Goal: Navigation & Orientation: Find specific page/section

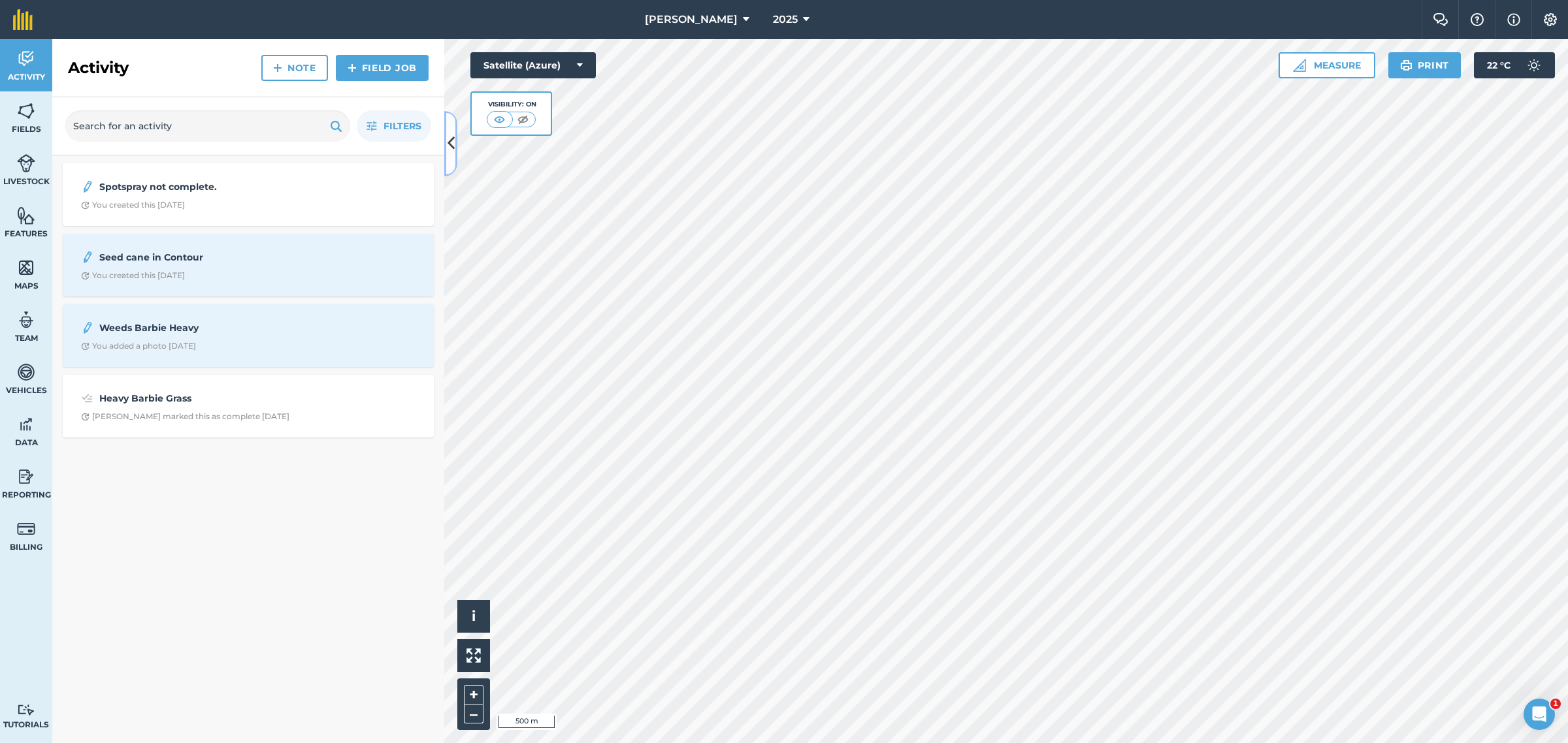
click at [453, 149] on icon at bounding box center [451, 142] width 7 height 23
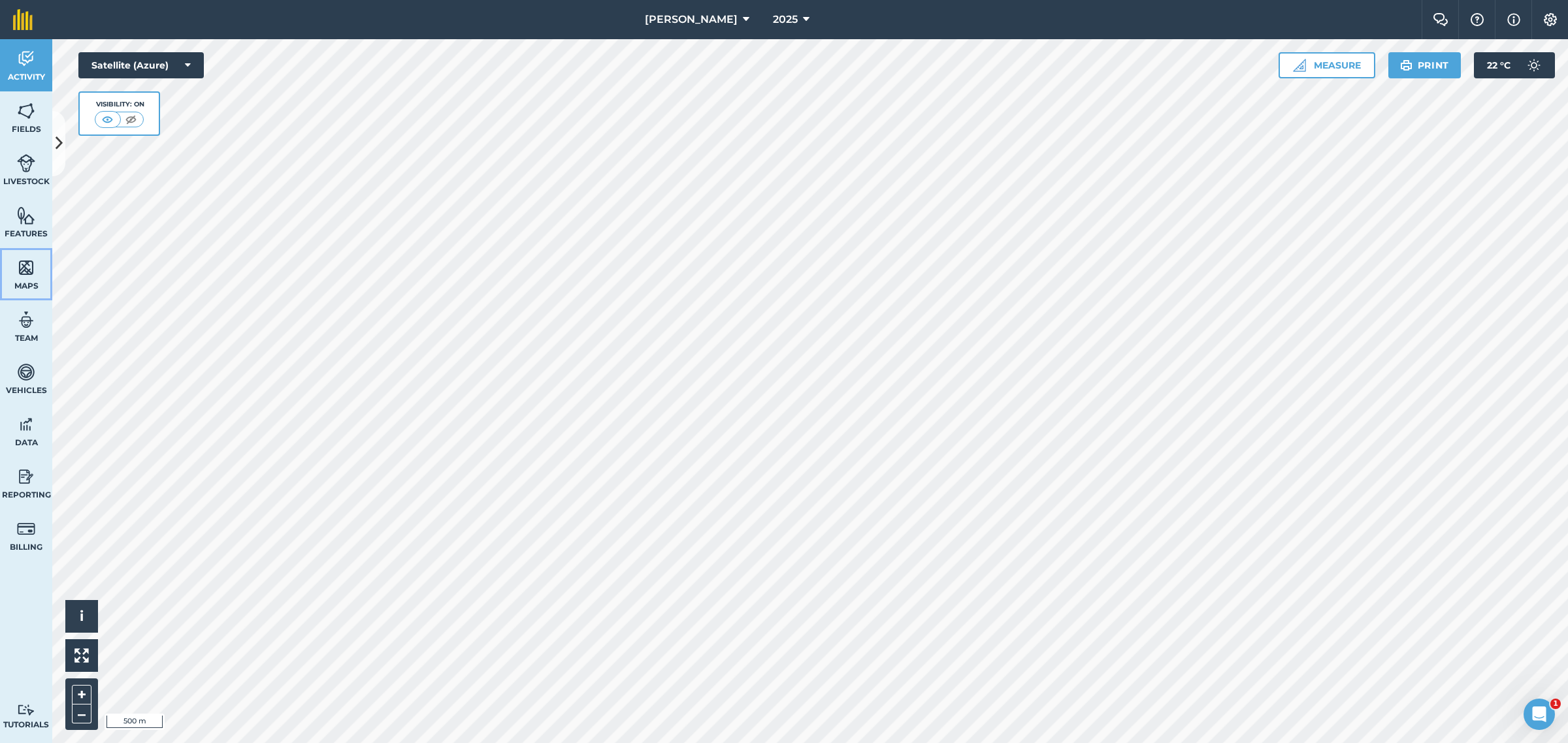
click at [23, 262] on img at bounding box center [26, 268] width 19 height 20
click at [62, 143] on button at bounding box center [58, 143] width 13 height 65
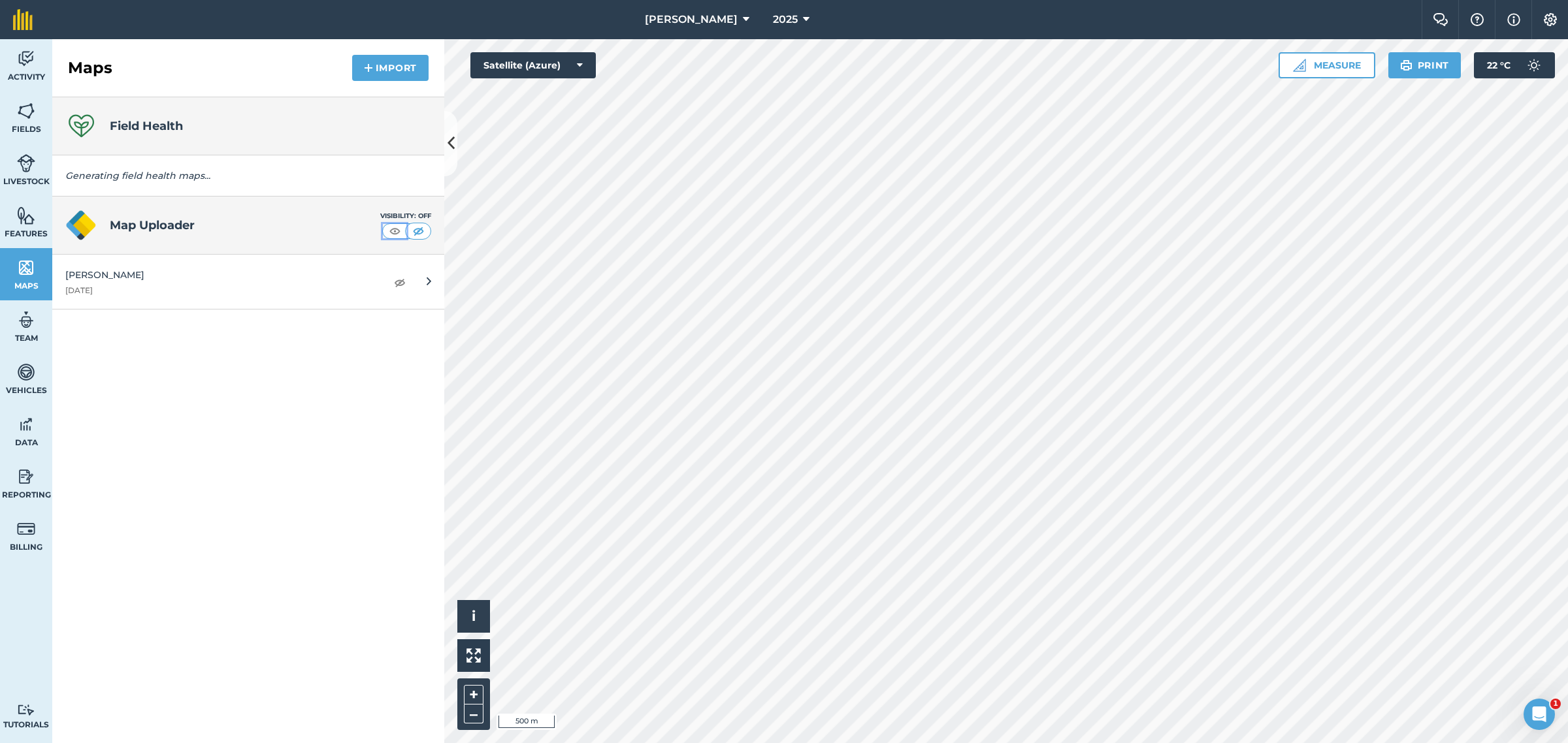
click at [403, 233] on button at bounding box center [394, 231] width 24 height 15
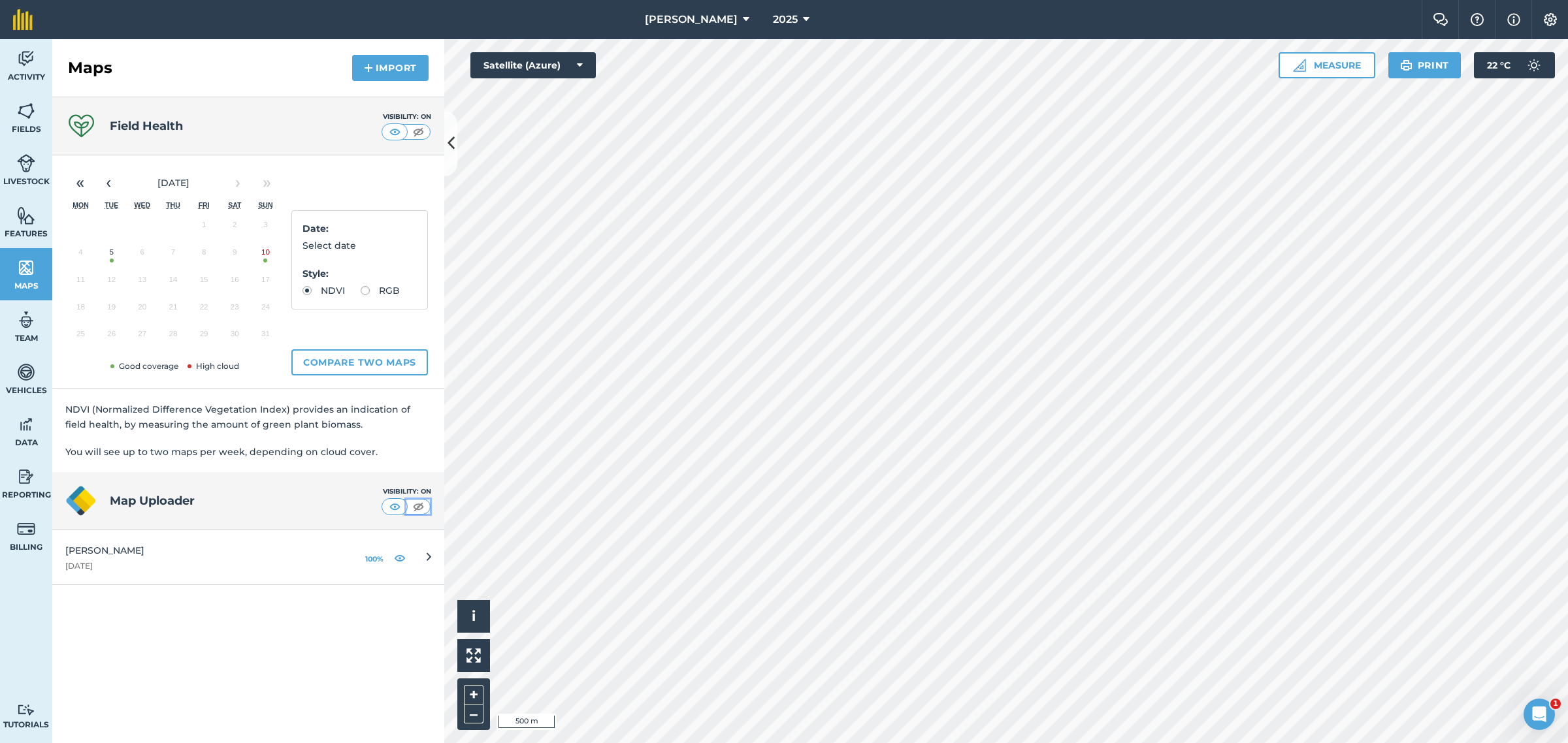
click at [421, 507] on img at bounding box center [418, 506] width 17 height 13
click at [395, 504] on img at bounding box center [394, 506] width 17 height 13
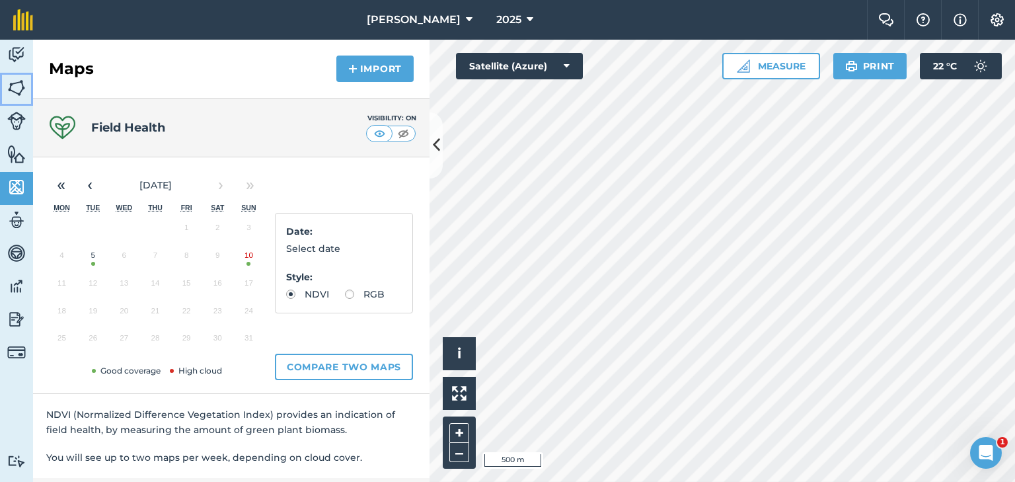
click at [16, 85] on img at bounding box center [16, 88] width 19 height 20
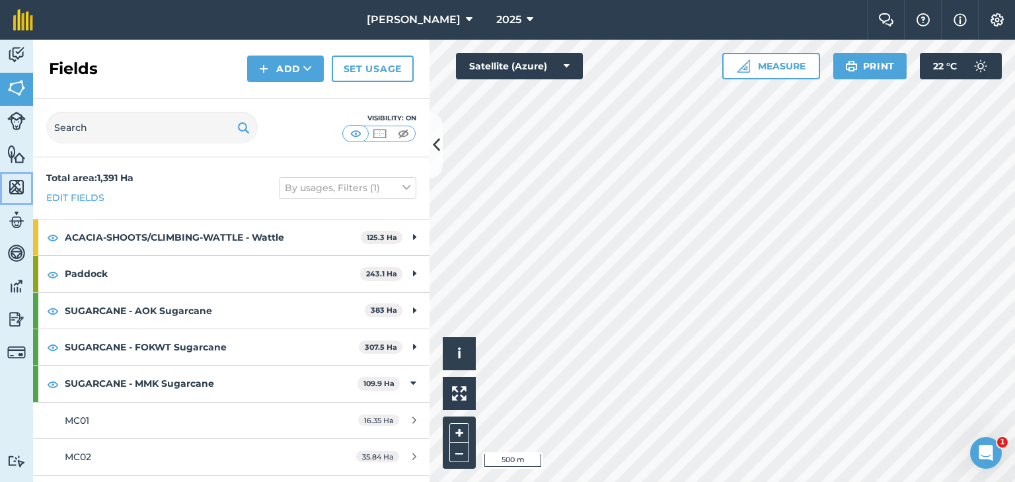
click at [19, 184] on img at bounding box center [16, 187] width 19 height 20
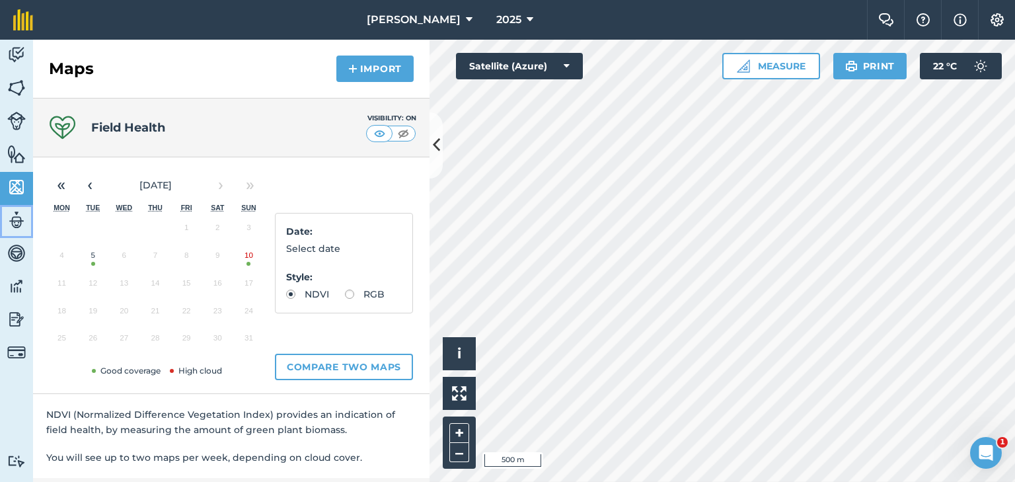
click at [15, 215] on img at bounding box center [16, 220] width 19 height 20
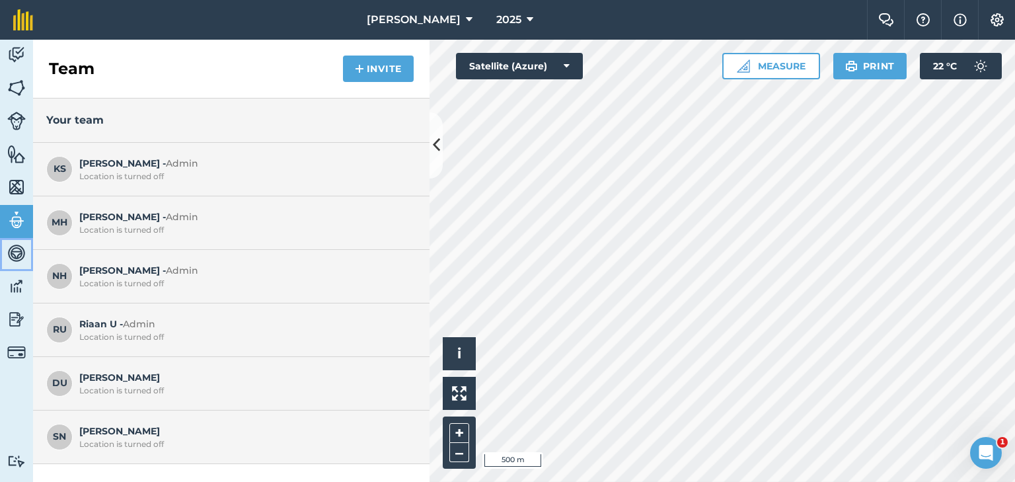
click at [15, 251] on img at bounding box center [16, 253] width 19 height 20
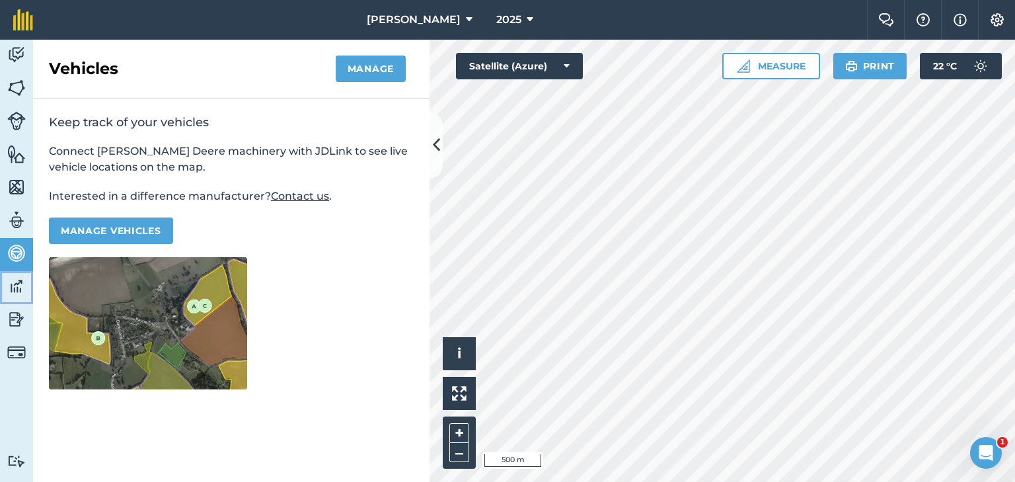
click at [17, 281] on img at bounding box center [16, 286] width 19 height 20
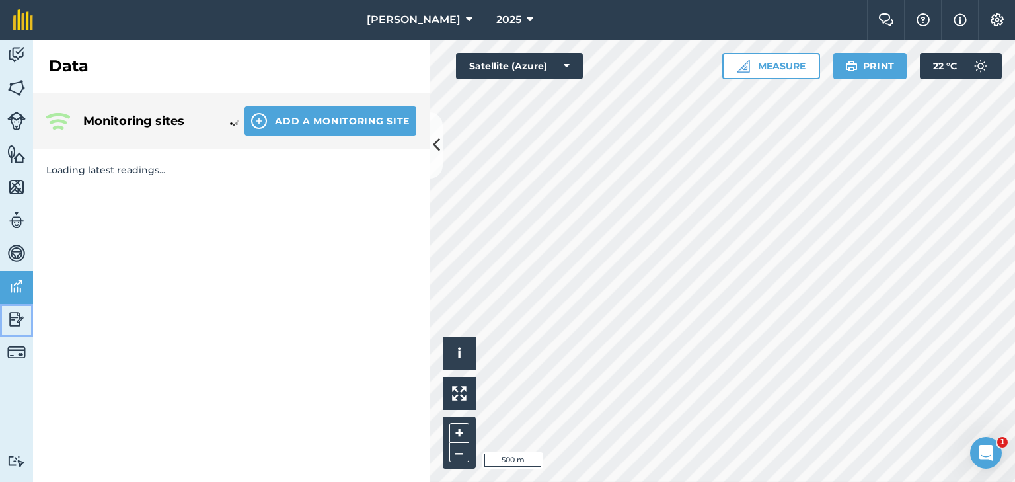
click at [17, 314] on img at bounding box center [16, 319] width 19 height 20
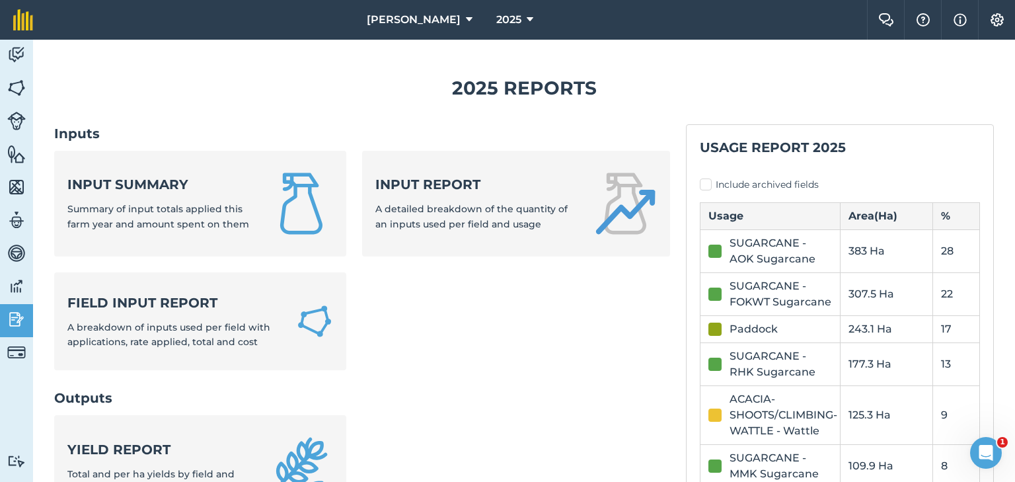
click at [17, 314] on img at bounding box center [16, 319] width 19 height 20
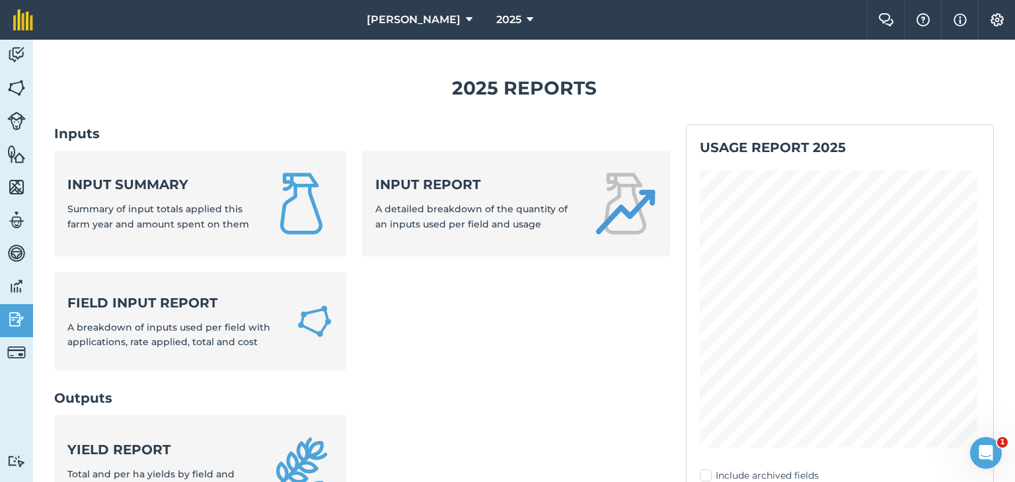
click at [17, 314] on img at bounding box center [16, 319] width 19 height 20
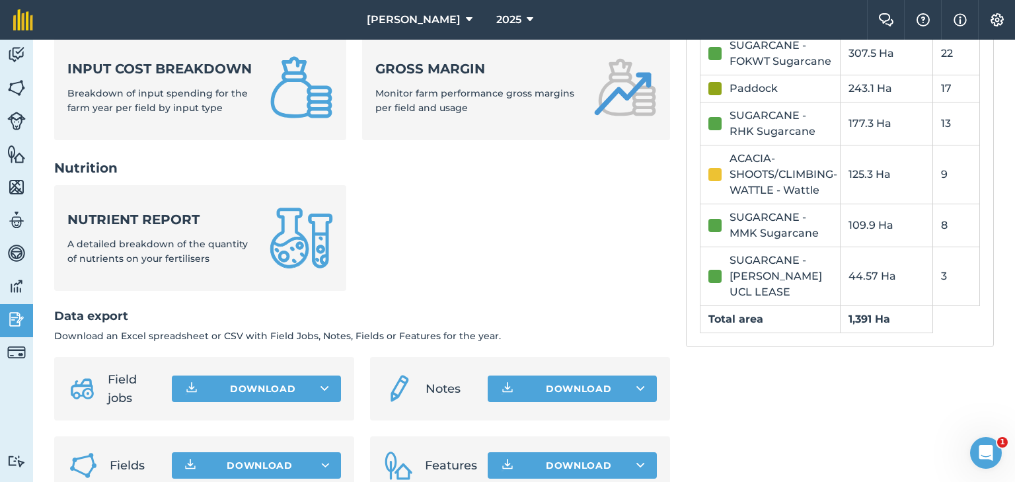
scroll to position [564, 0]
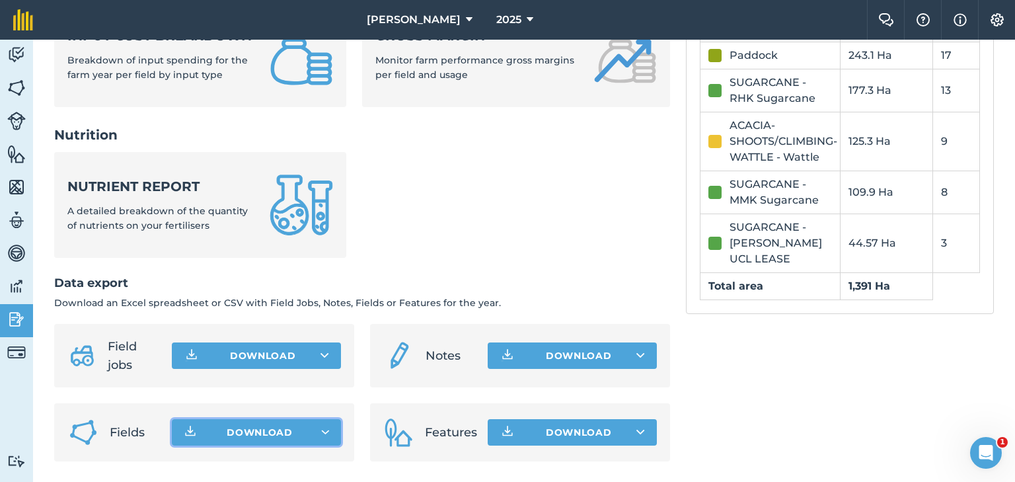
click at [325, 433] on icon "button" at bounding box center [325, 431] width 9 height 5
click at [13, 87] on img at bounding box center [16, 88] width 19 height 20
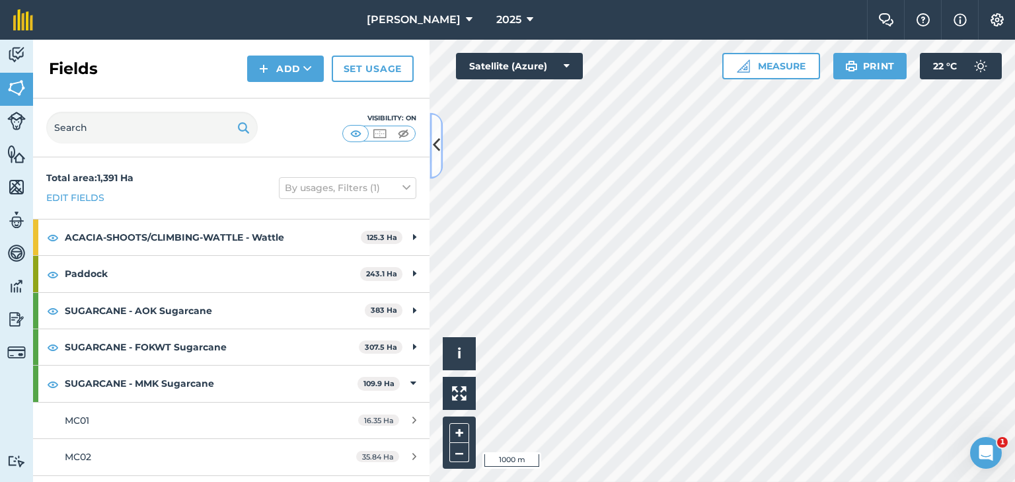
click at [436, 145] on icon at bounding box center [436, 145] width 7 height 23
